Goal: Task Accomplishment & Management: Manage account settings

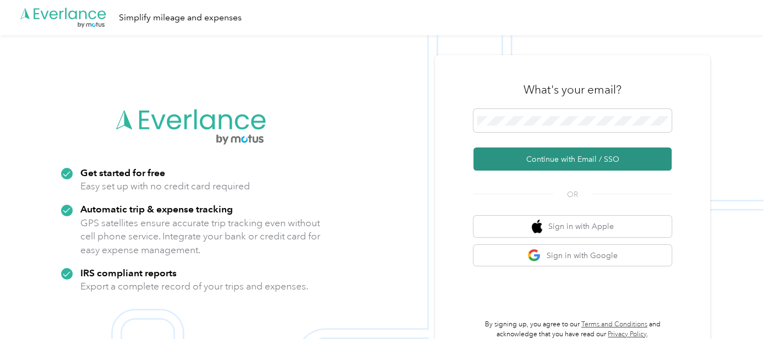
click at [596, 163] on button "Continue with Email / SSO" at bounding box center [573, 159] width 198 height 23
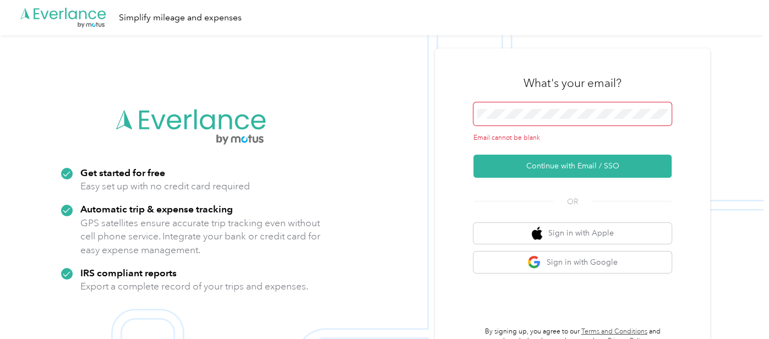
click at [535, 124] on span at bounding box center [573, 113] width 198 height 23
click at [535, 122] on span at bounding box center [573, 113] width 198 height 23
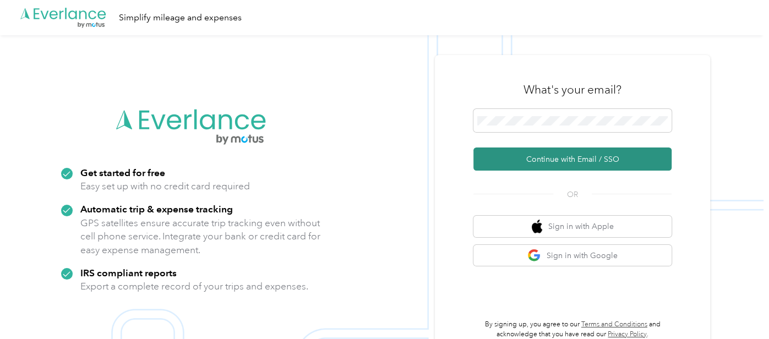
click at [535, 164] on button "Continue with Email / SSO" at bounding box center [573, 159] width 198 height 23
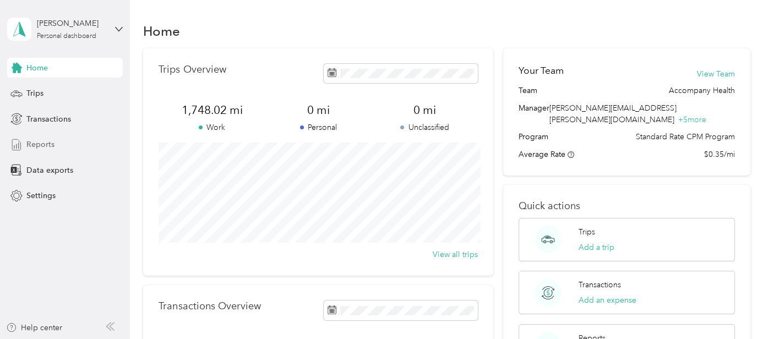
click at [52, 144] on span "Reports" at bounding box center [40, 145] width 28 height 12
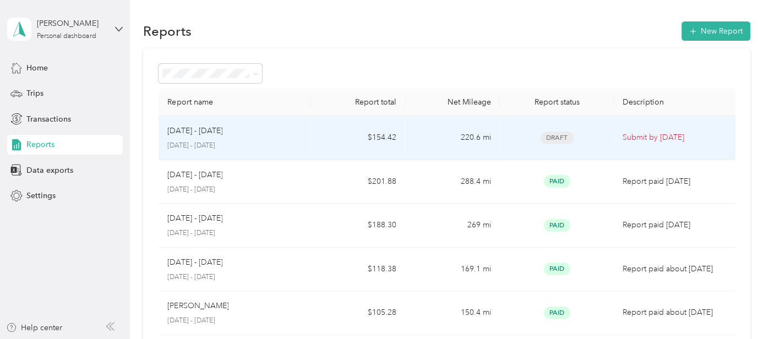
click at [351, 144] on td "$154.42" at bounding box center [358, 138] width 95 height 44
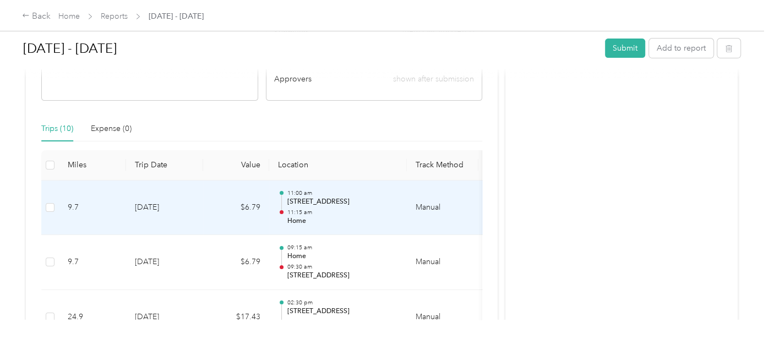
scroll to position [238, 0]
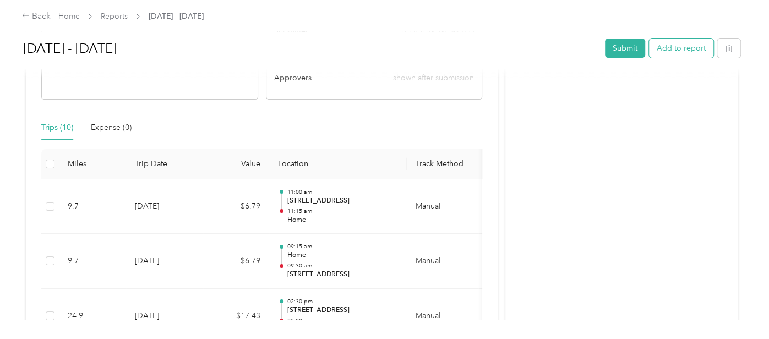
click at [678, 48] on button "Add to report" at bounding box center [681, 48] width 64 height 19
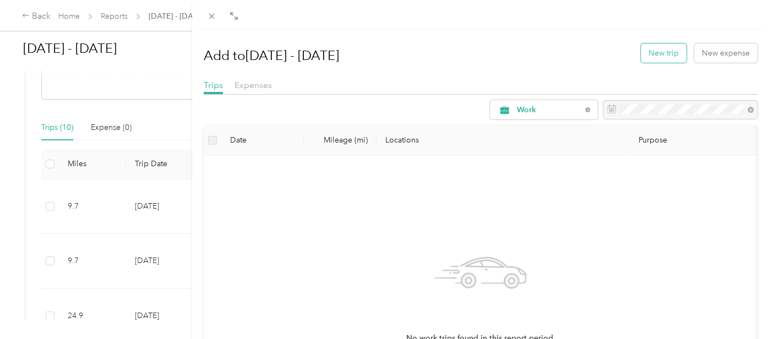
click at [661, 59] on button "New trip" at bounding box center [664, 52] width 46 height 19
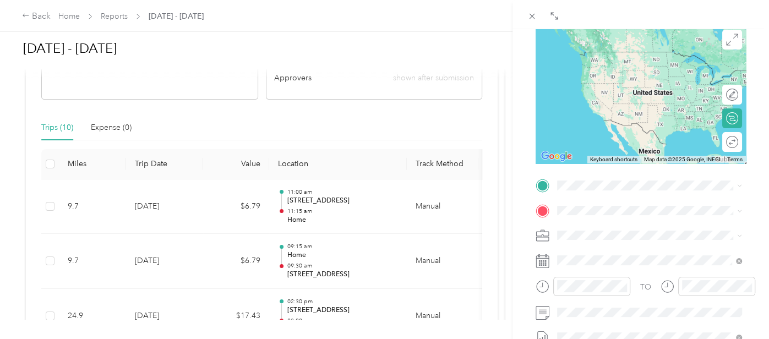
scroll to position [119, 0]
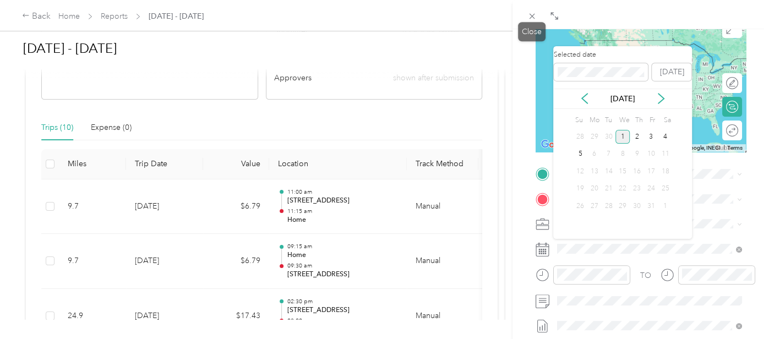
click at [532, 21] on span at bounding box center [531, 15] width 15 height 15
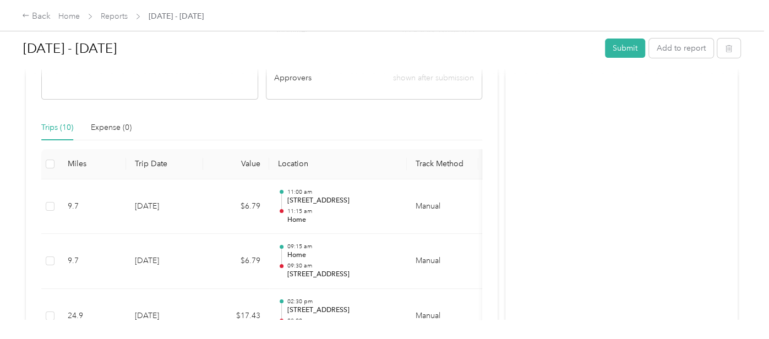
click at [74, 21] on span "Home" at bounding box center [68, 16] width 21 height 12
click at [74, 19] on link "Home" at bounding box center [68, 16] width 21 height 9
